Goal: Find specific page/section: Find specific page/section

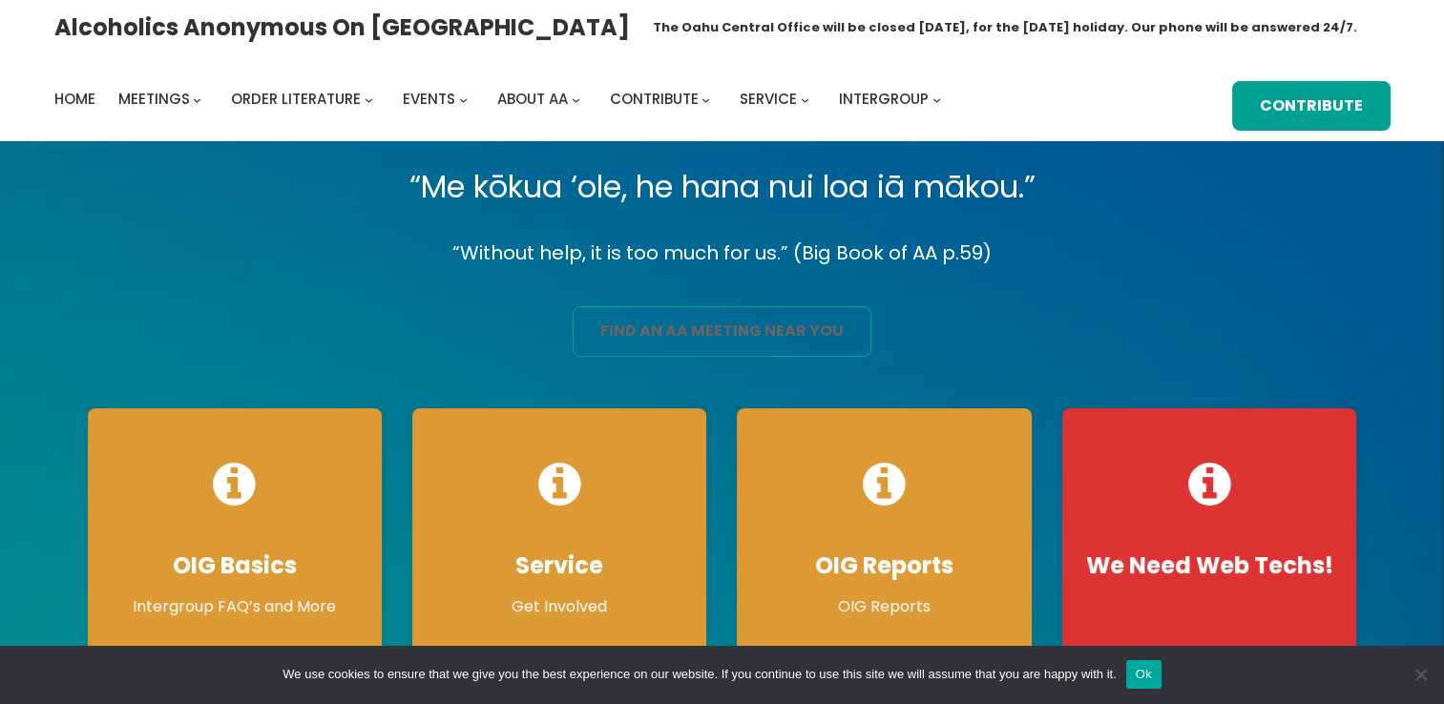
click at [716, 339] on link "find an aa meeting near you" at bounding box center [722, 331] width 299 height 51
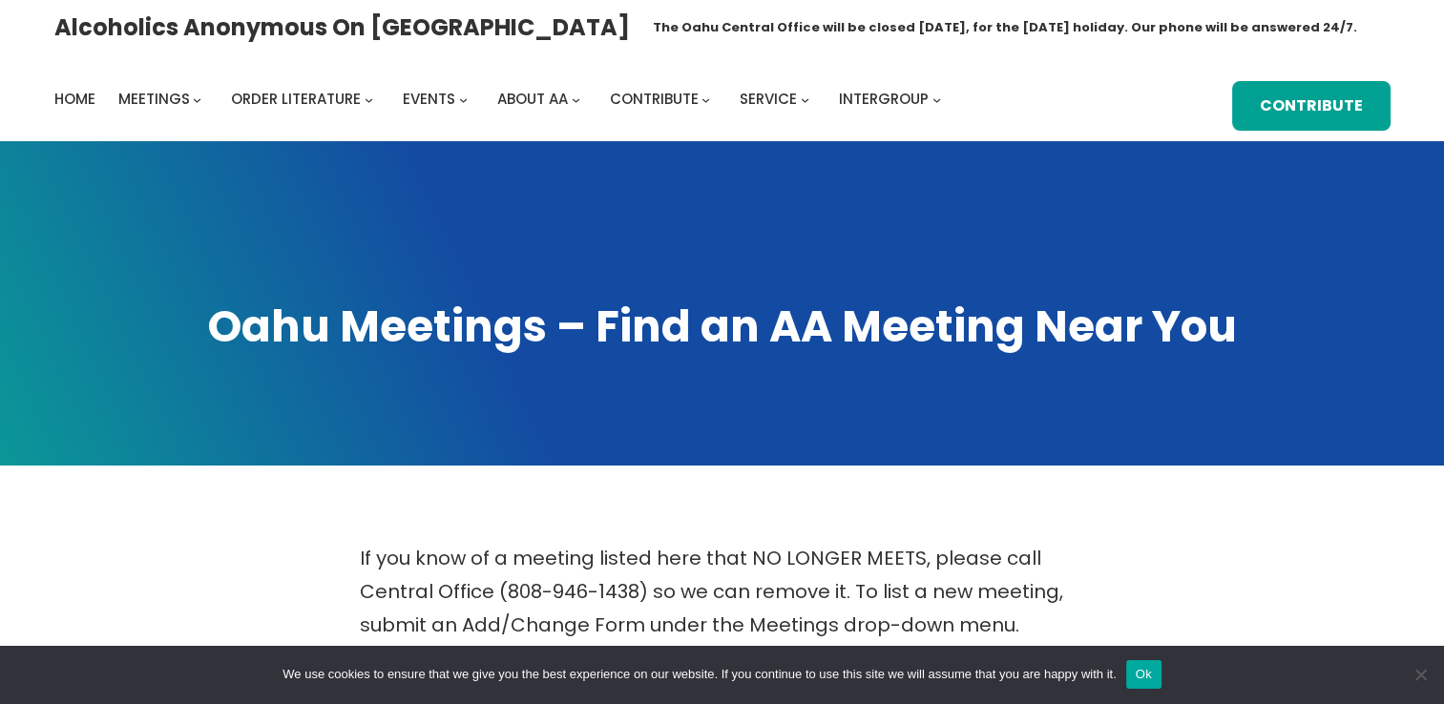
scroll to position [615, 0]
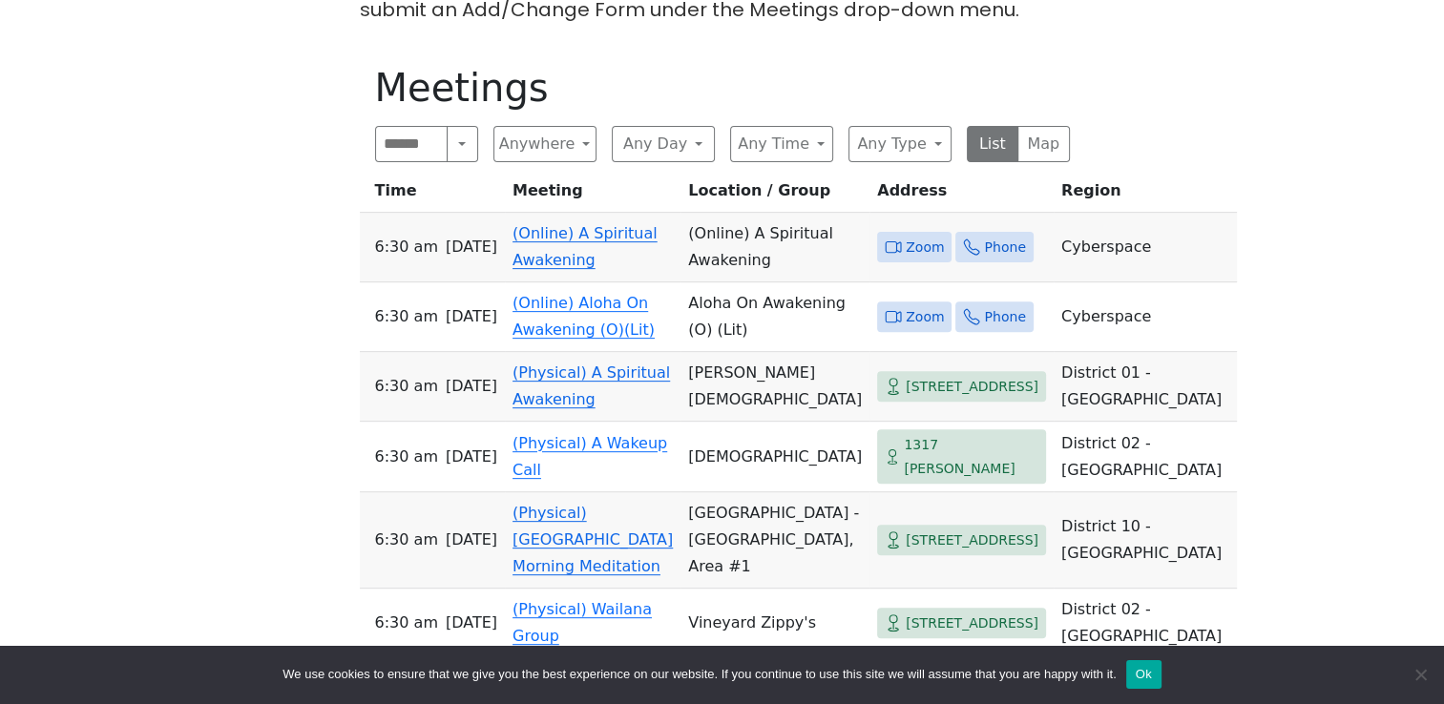
click at [906, 238] on span "Zoom" at bounding box center [925, 248] width 38 height 24
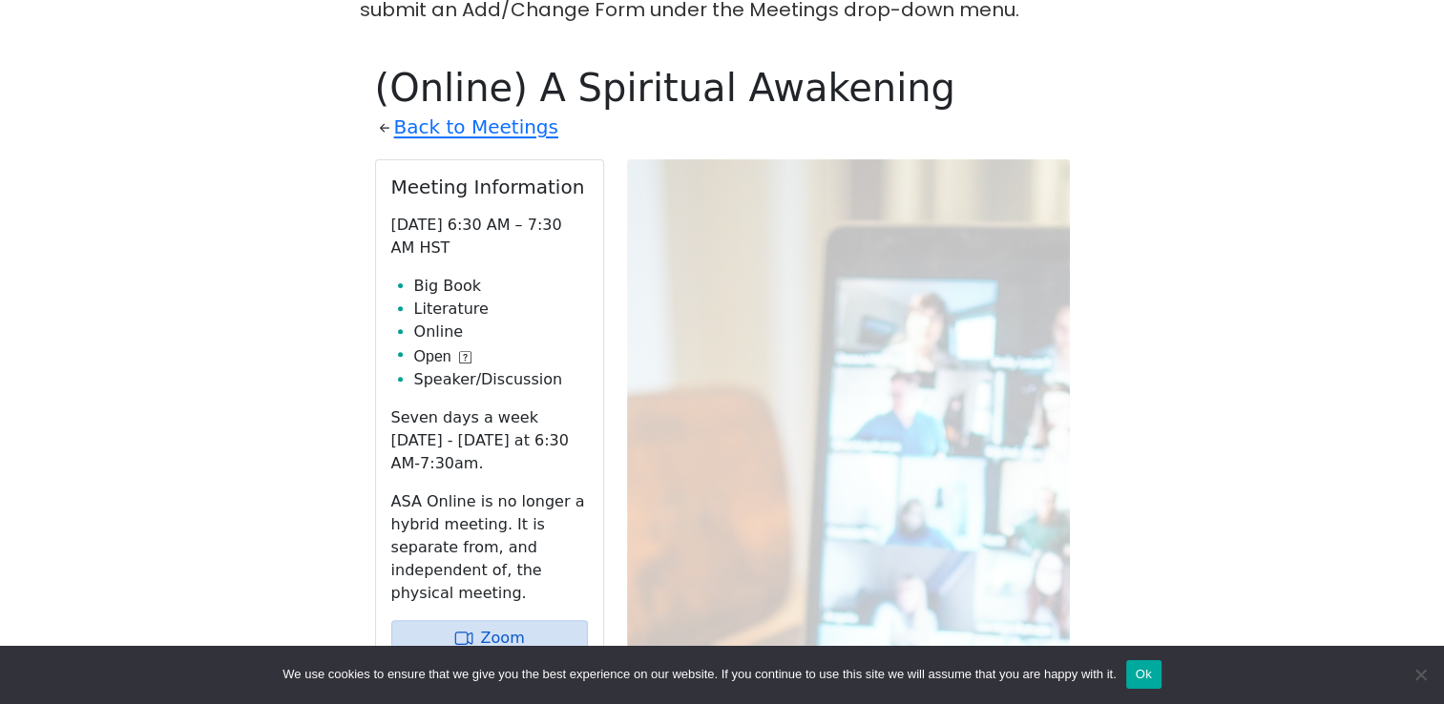
scroll to position [665, 0]
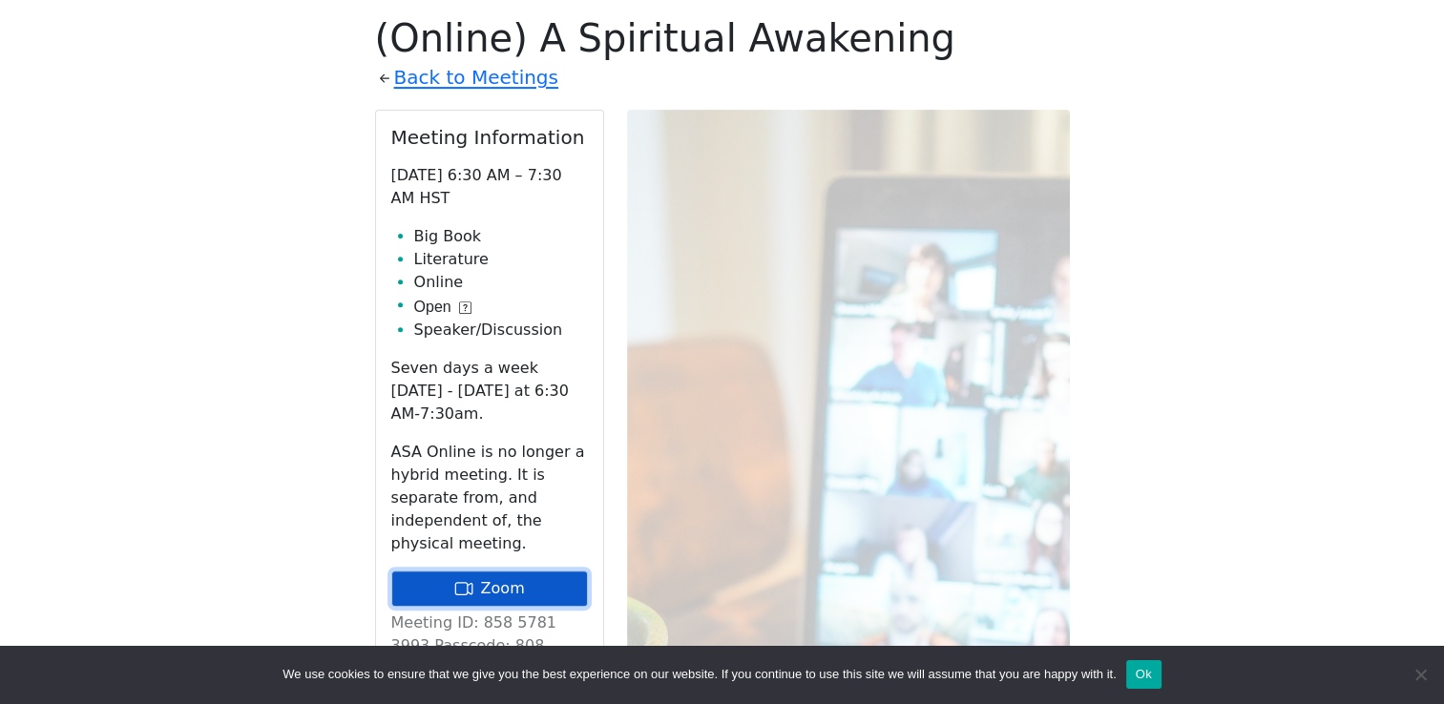
click at [470, 579] on icon at bounding box center [463, 588] width 19 height 19
